Goal: Find specific page/section: Find specific page/section

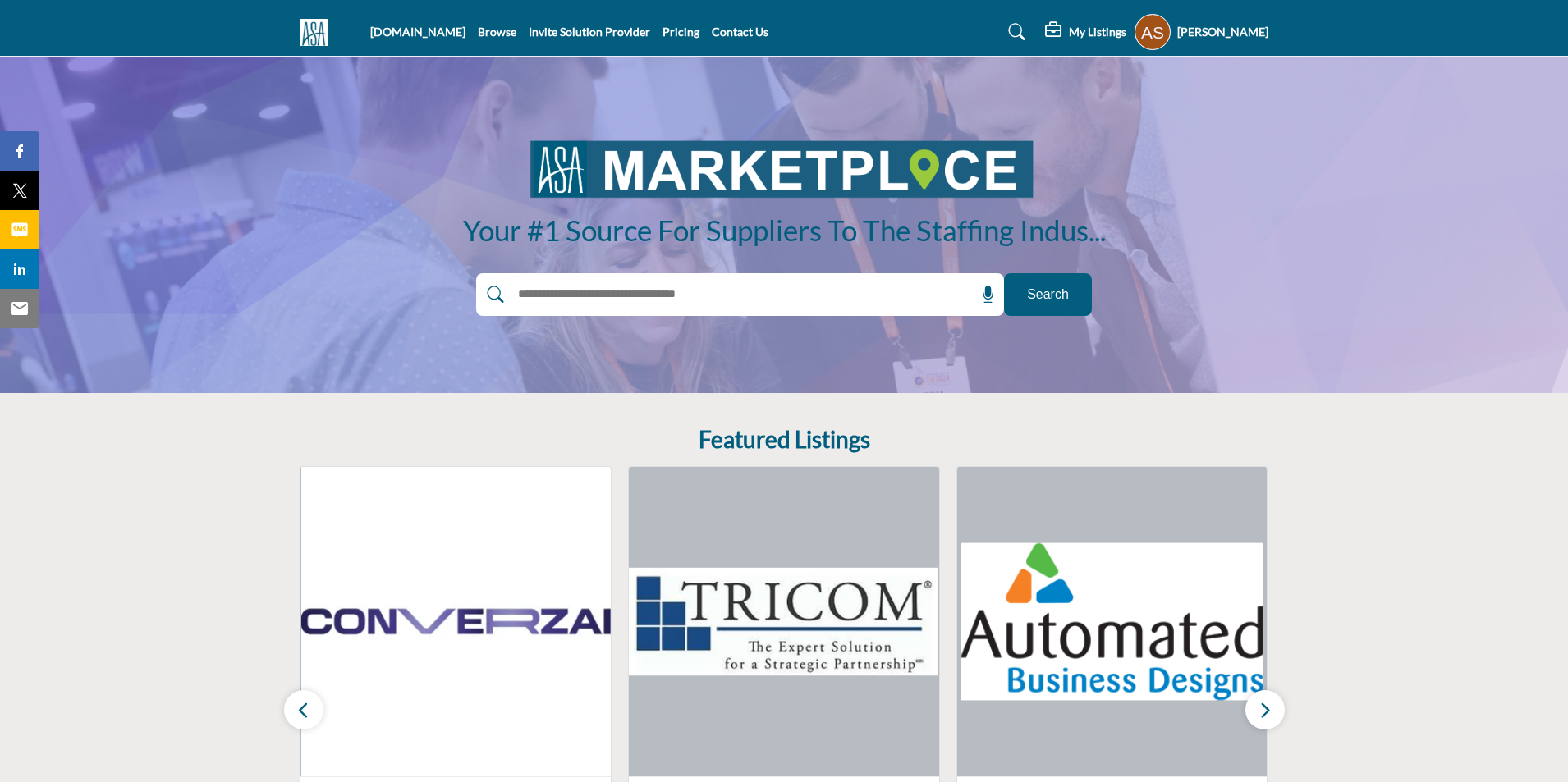
click at [1079, 298] on button "Search" at bounding box center [1048, 294] width 88 height 43
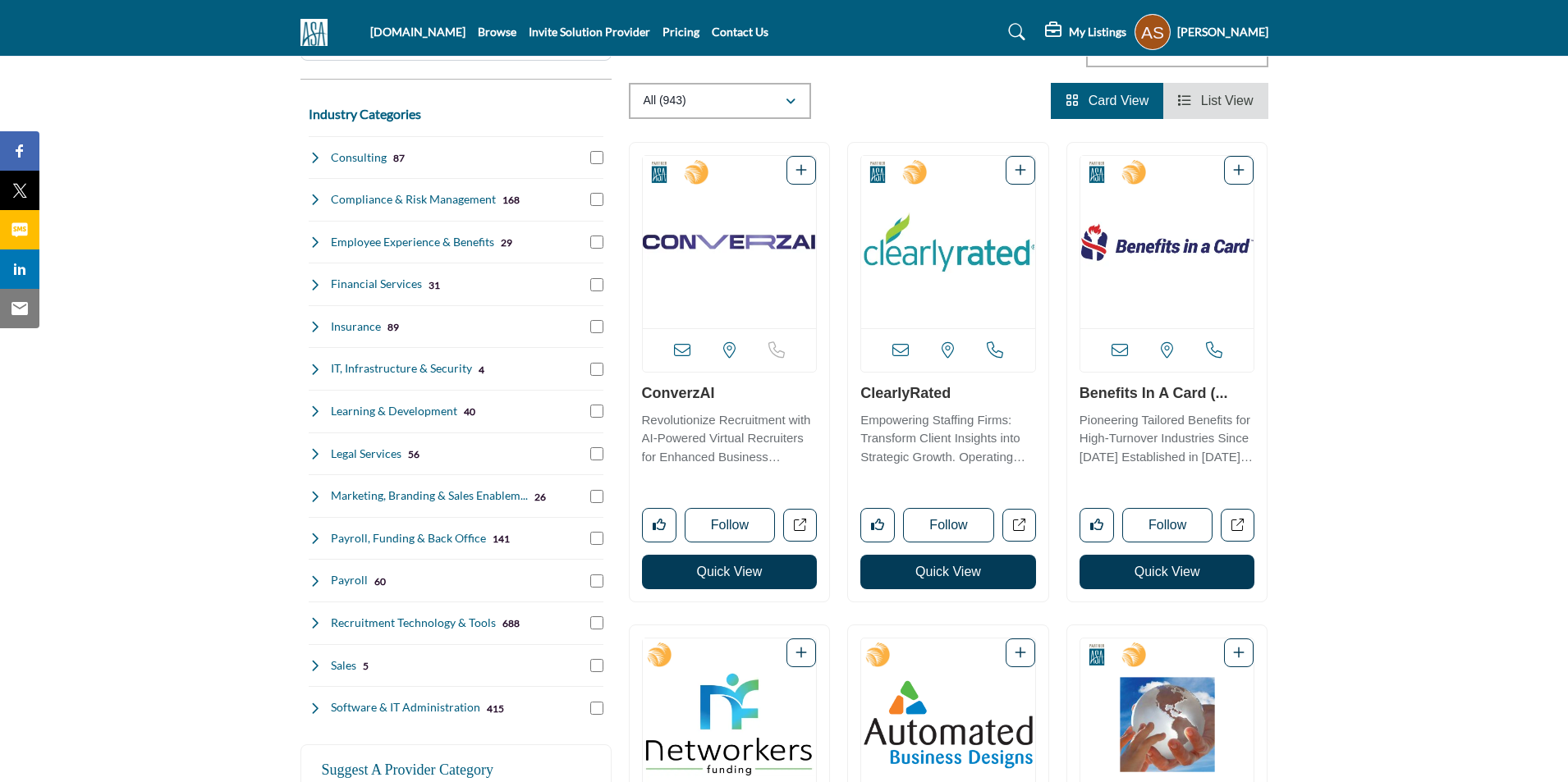
scroll to position [164, 0]
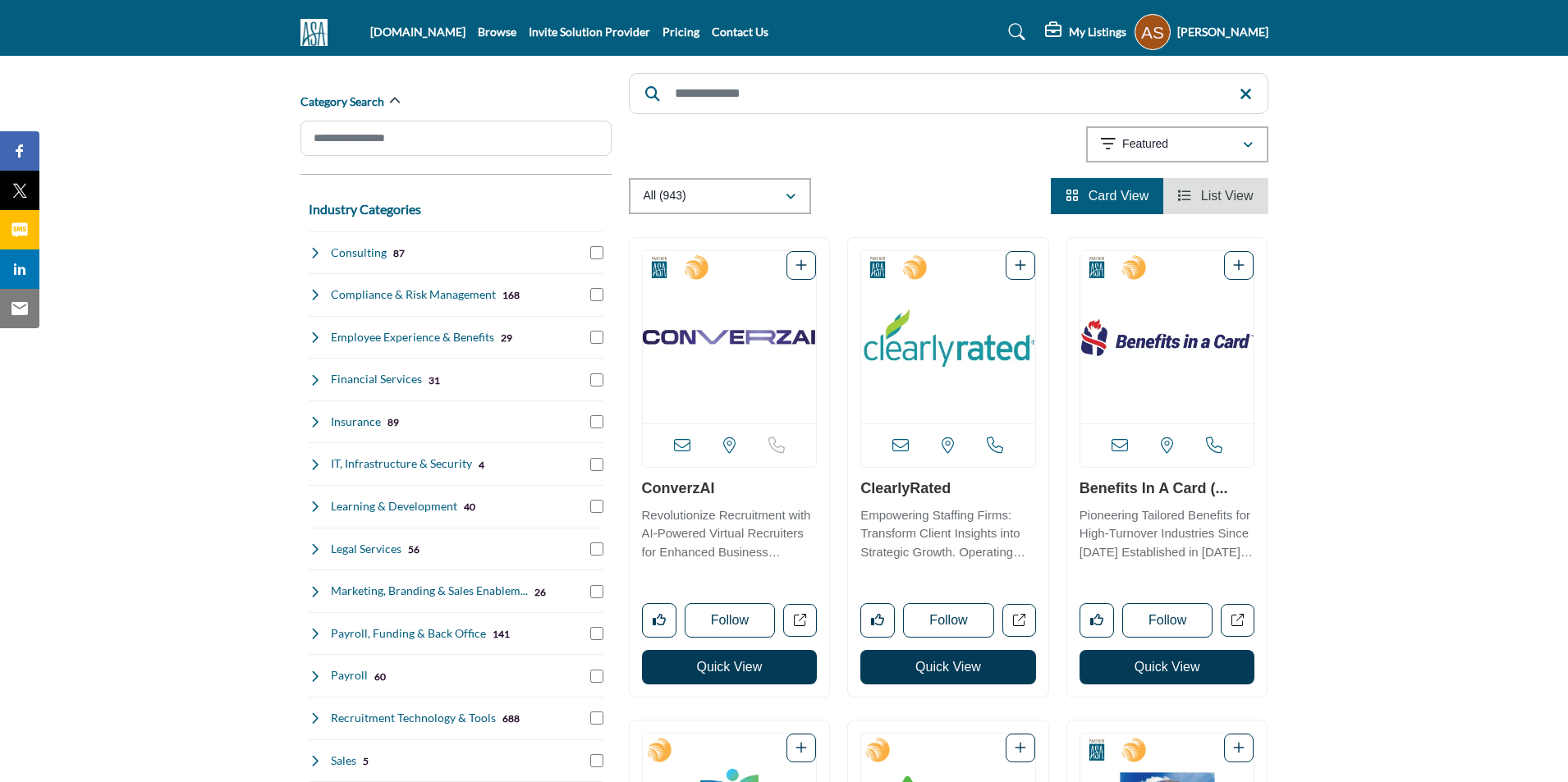
click at [317, 260] on div "Consulting 87" at bounding box center [357, 253] width 97 height 17
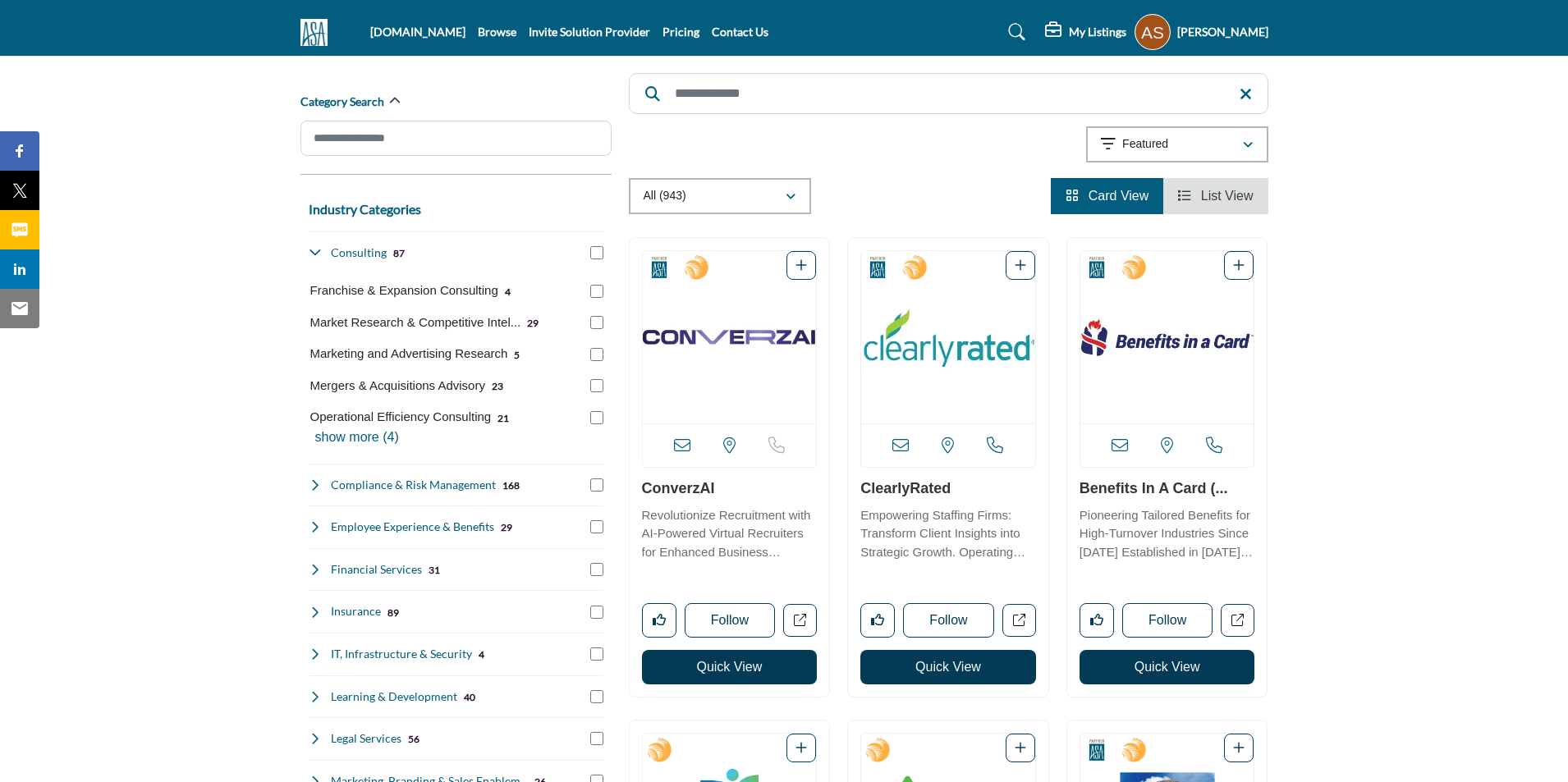
click at [317, 260] on div "Consulting 87" at bounding box center [357, 253] width 97 height 17
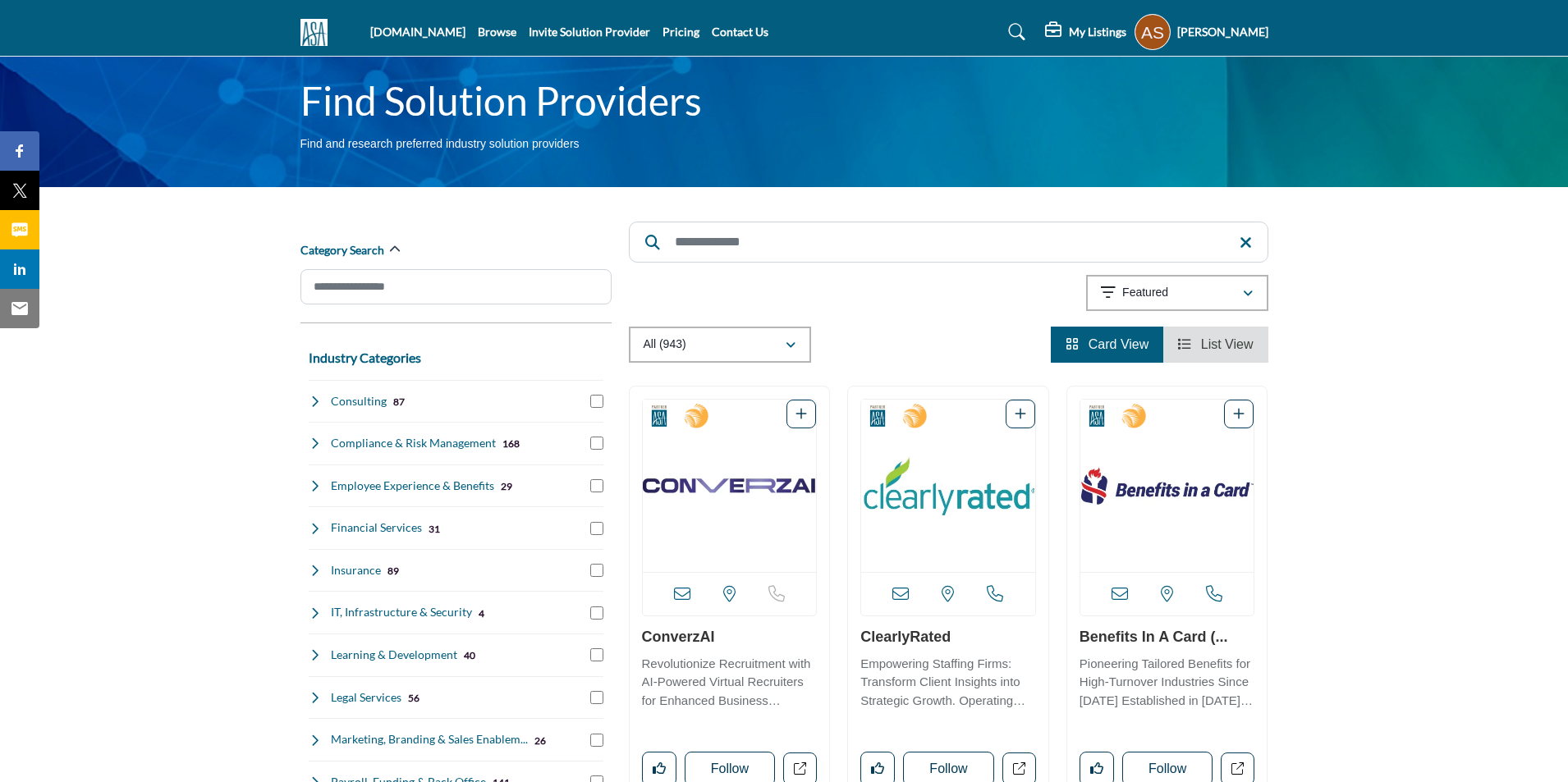
scroll to position [0, 0]
